Goal: Task Accomplishment & Management: Use online tool/utility

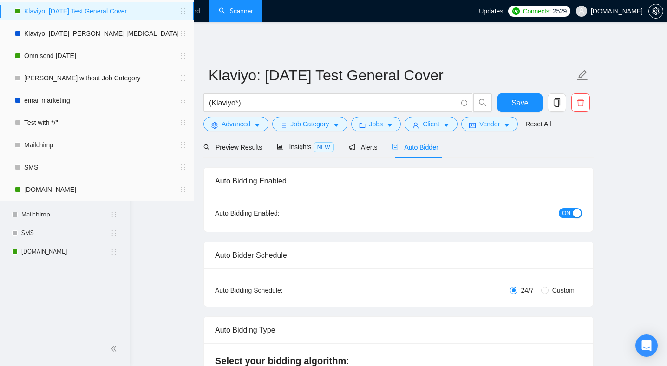
radio input "false"
radio input "true"
checkbox input "true"
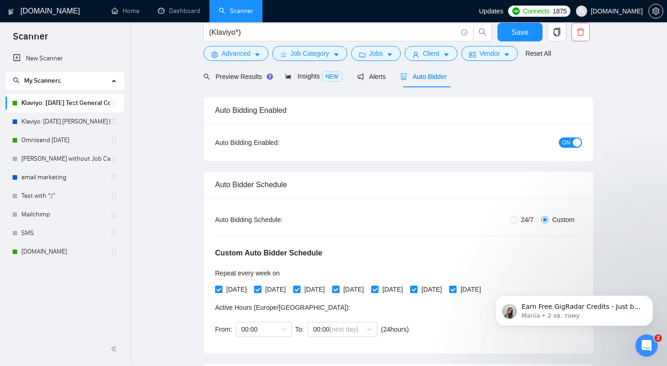
scroll to position [7, 0]
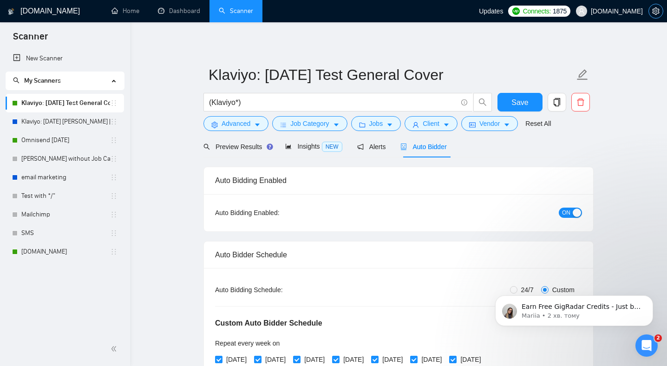
click at [654, 13] on icon "setting" at bounding box center [655, 10] width 7 height 7
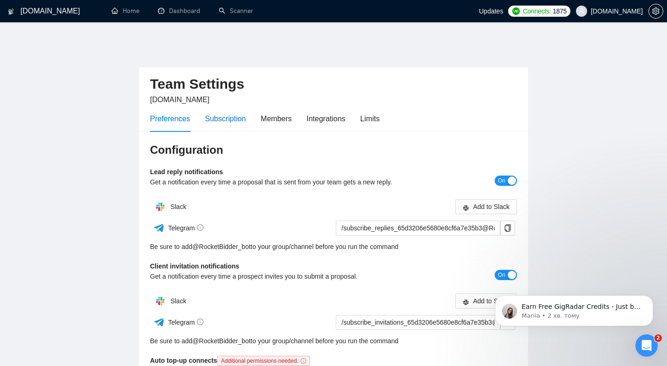
click at [235, 113] on div "Subscription" at bounding box center [225, 119] width 41 height 12
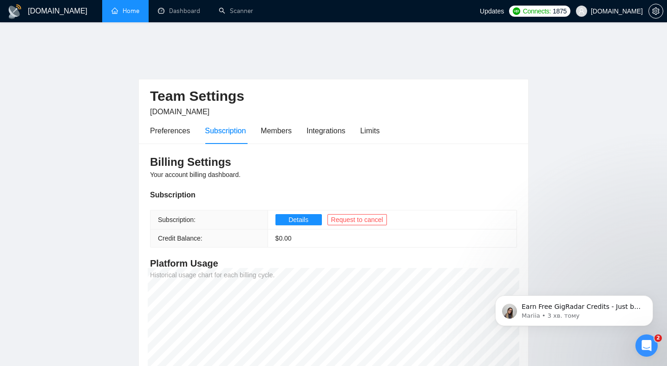
click at [139, 9] on link "Home" at bounding box center [125, 11] width 28 height 8
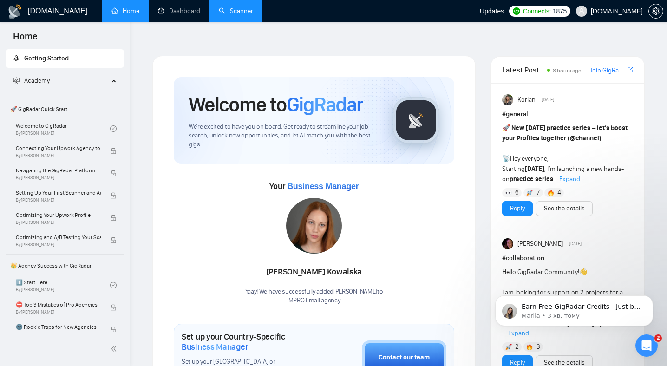
click at [234, 11] on link "Scanner" at bounding box center [236, 11] width 34 height 8
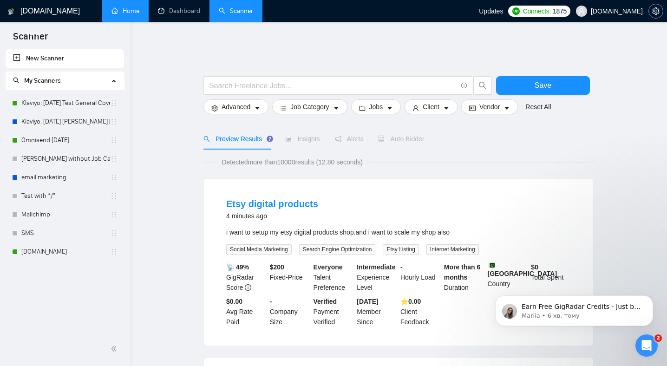
click at [658, 10] on icon "setting" at bounding box center [655, 10] width 7 height 7
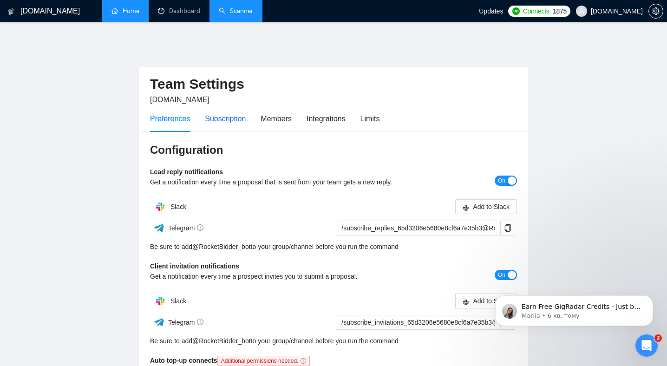
click at [223, 113] on div "Subscription" at bounding box center [225, 119] width 41 height 12
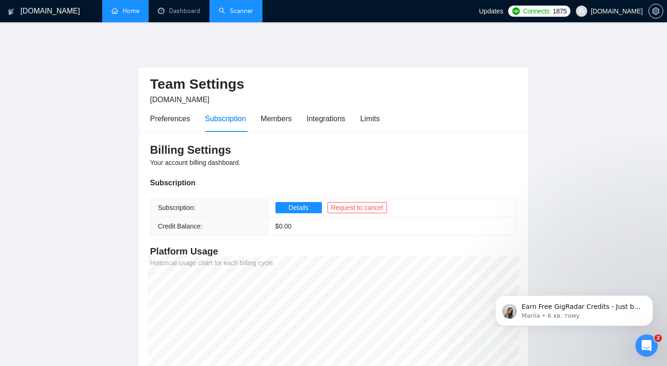
click at [245, 15] on link "Scanner" at bounding box center [236, 11] width 34 height 8
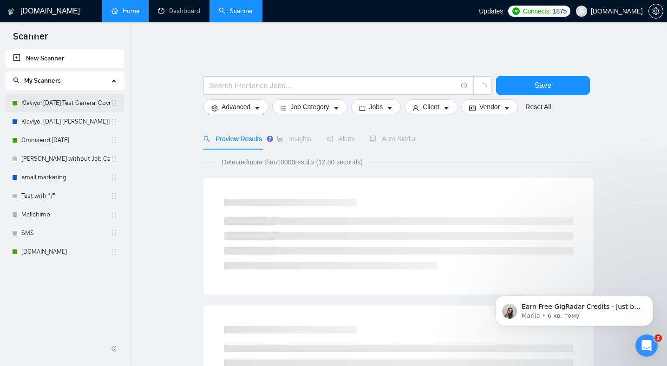
click at [63, 102] on link "Klaviyo: [DATE] Test General Cover" at bounding box center [65, 103] width 89 height 19
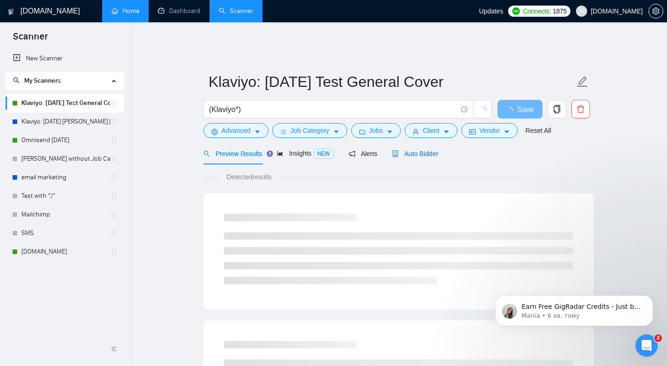
click at [424, 150] on span "Auto Bidder" at bounding box center [415, 153] width 46 height 7
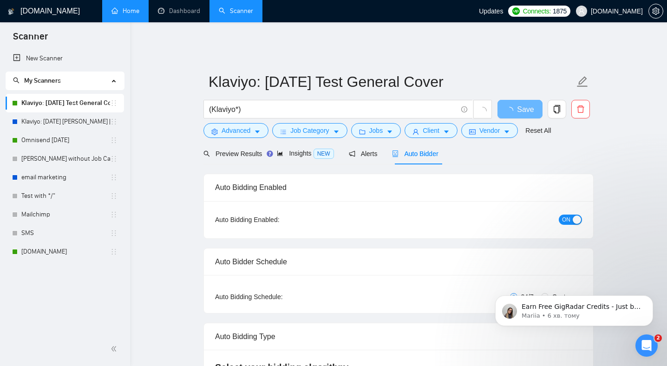
radio input "false"
radio input "true"
checkbox input "true"
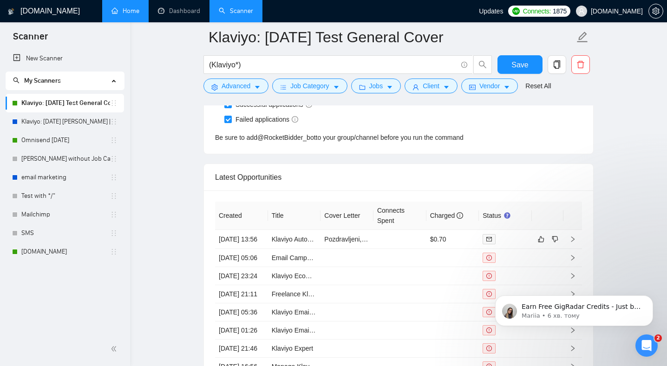
scroll to position [2581, 0]
